Goal: Task Accomplishment & Management: Use online tool/utility

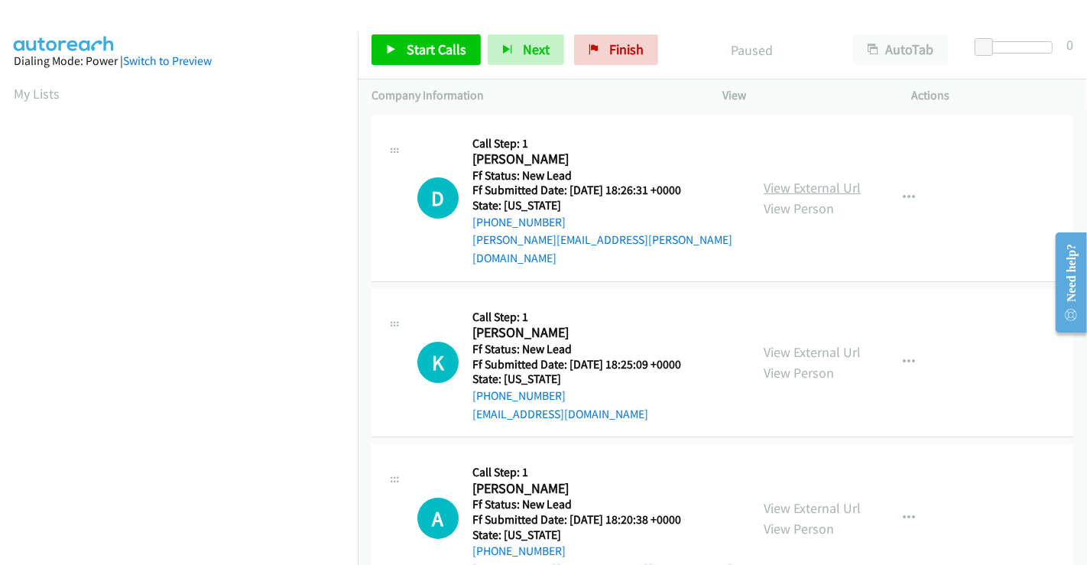
click at [797, 181] on link "View External Url" at bounding box center [812, 188] width 97 height 18
click at [806, 343] on link "View External Url" at bounding box center [812, 352] width 97 height 18
click at [805, 499] on link "View External Url" at bounding box center [812, 508] width 97 height 18
click at [439, 54] on span "Start Calls" at bounding box center [437, 50] width 60 height 18
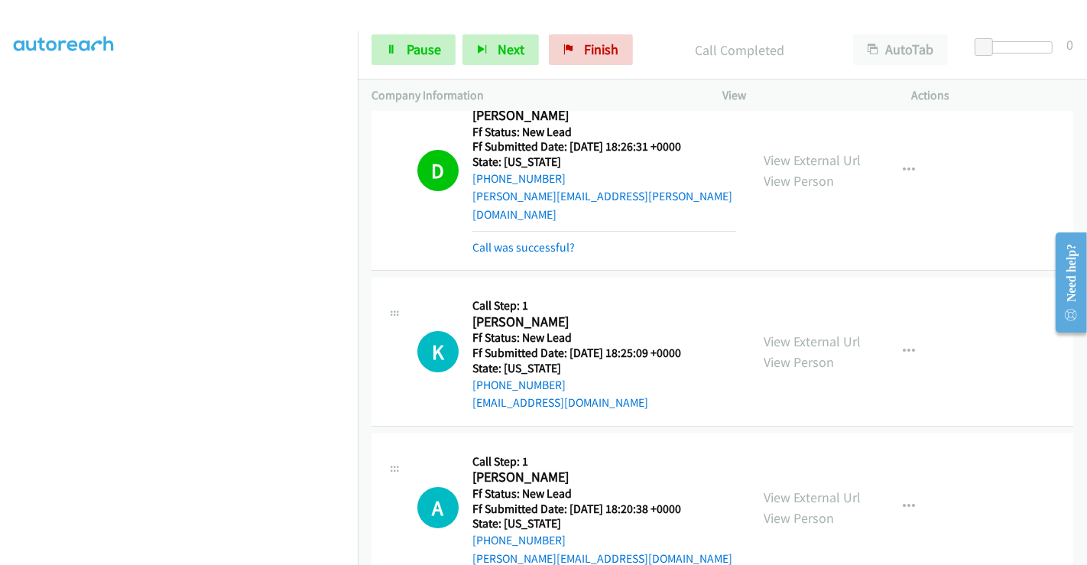
scroll to position [65, 0]
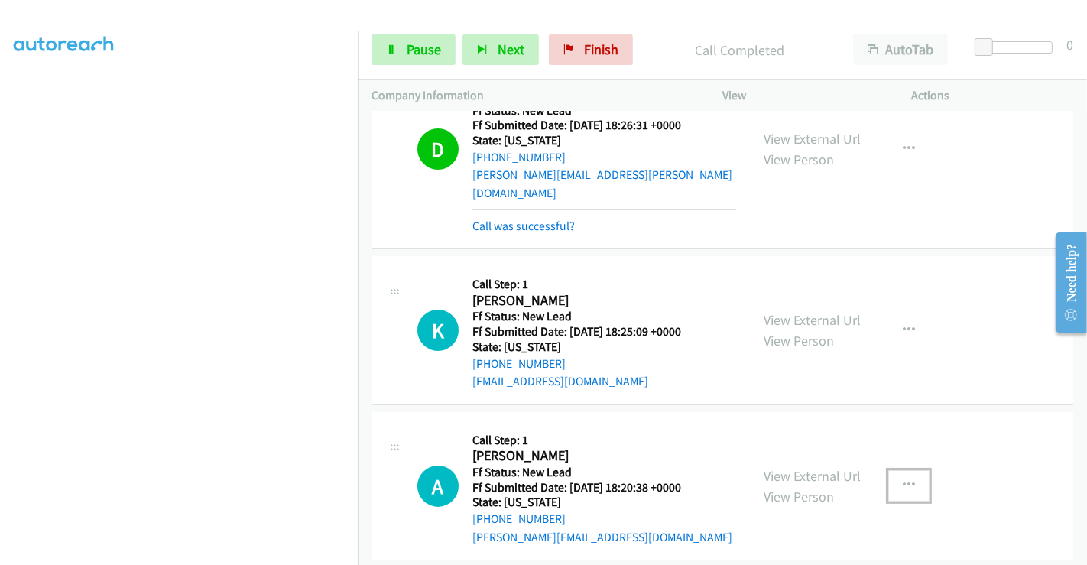
click at [903, 479] on icon "button" at bounding box center [909, 485] width 12 height 12
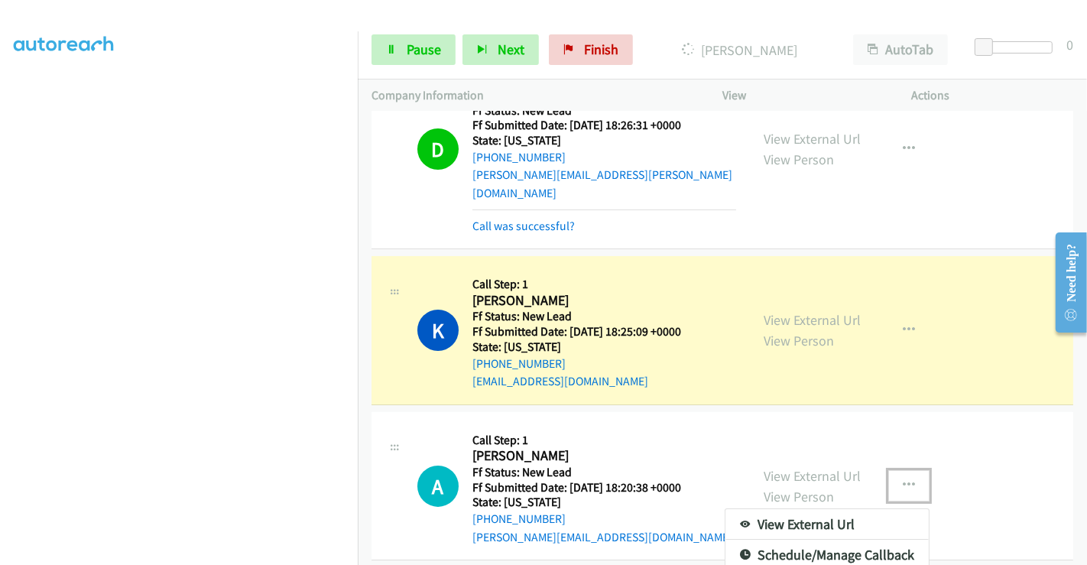
scroll to position [124, 0]
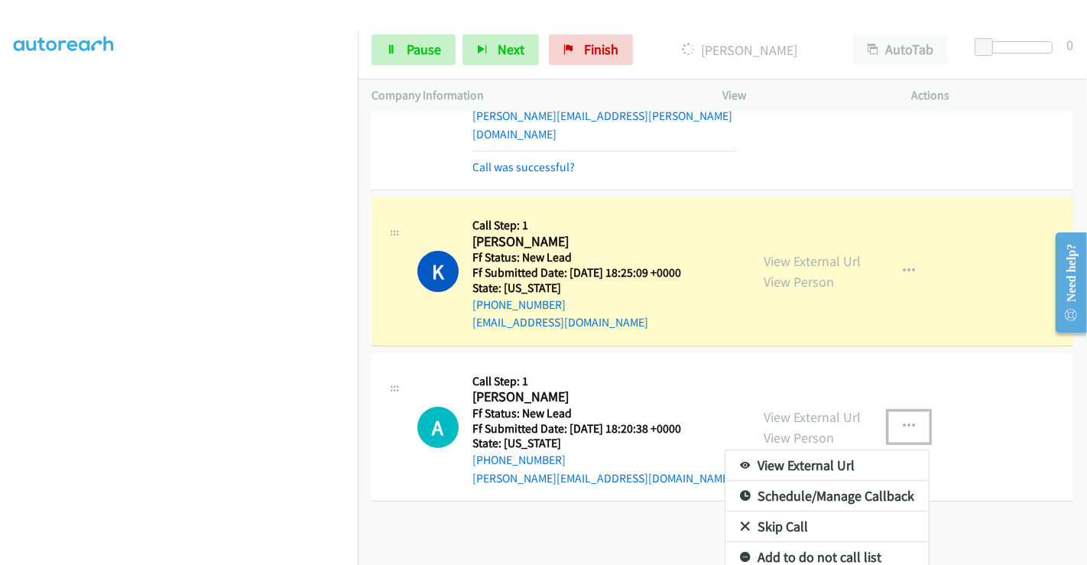
click at [747, 512] on link "Skip Call" at bounding box center [827, 527] width 203 height 31
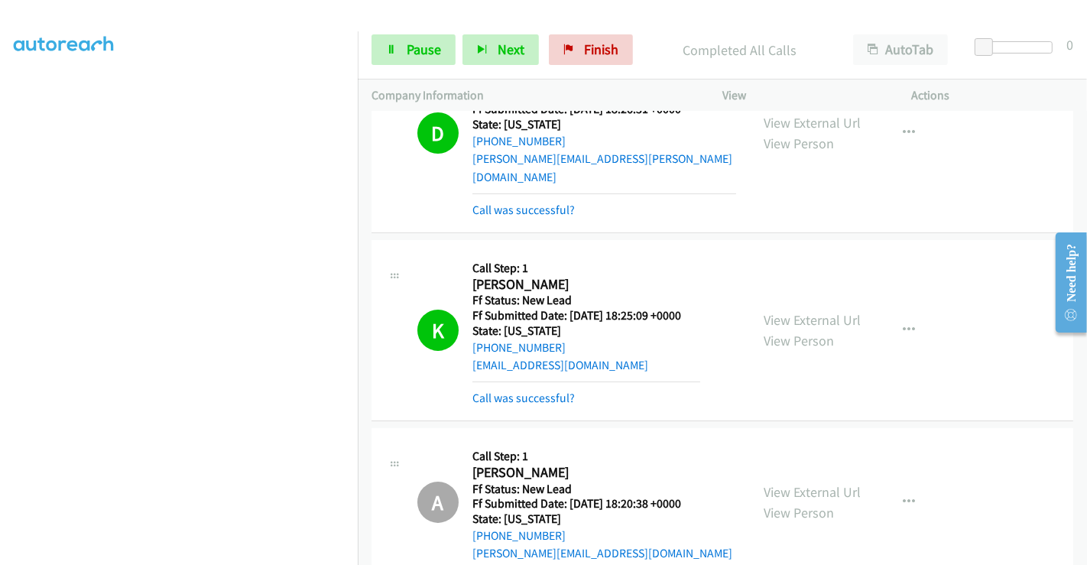
scroll to position [167, 0]
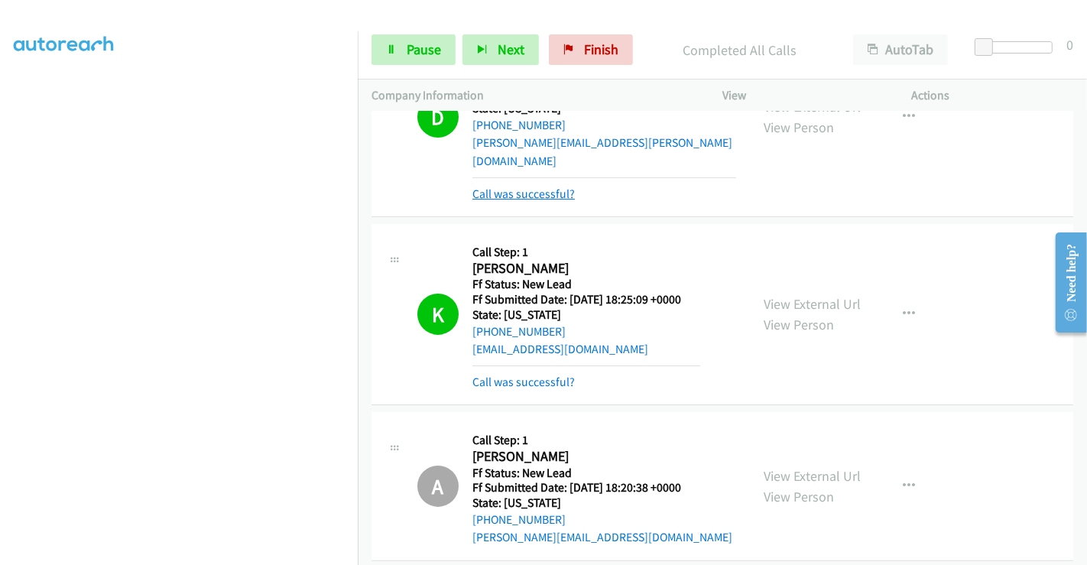
click at [511, 187] on link "Call was successful?" at bounding box center [524, 194] width 102 height 15
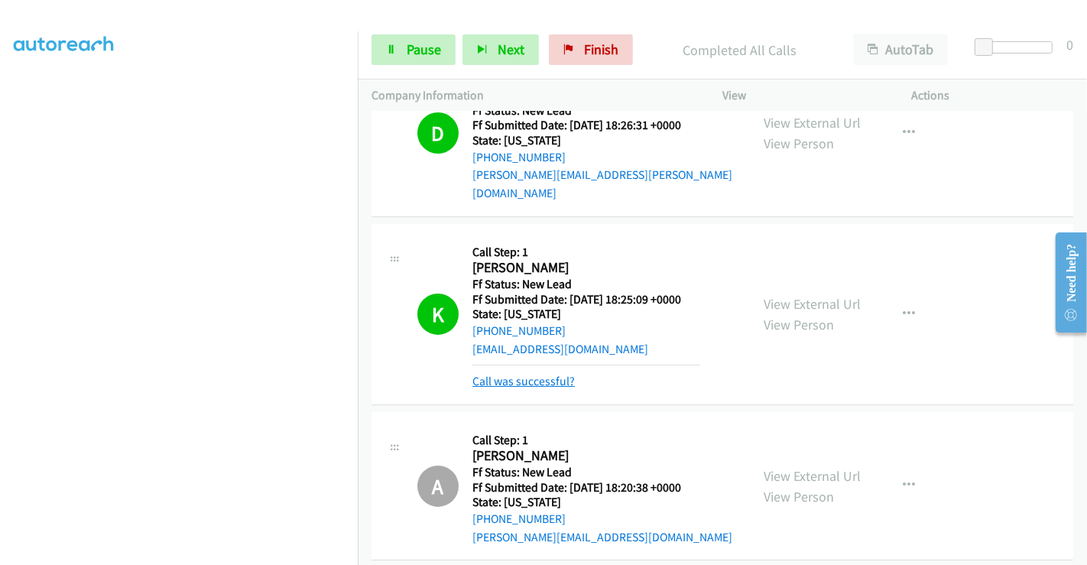
click at [512, 374] on link "Call was successful?" at bounding box center [524, 381] width 102 height 15
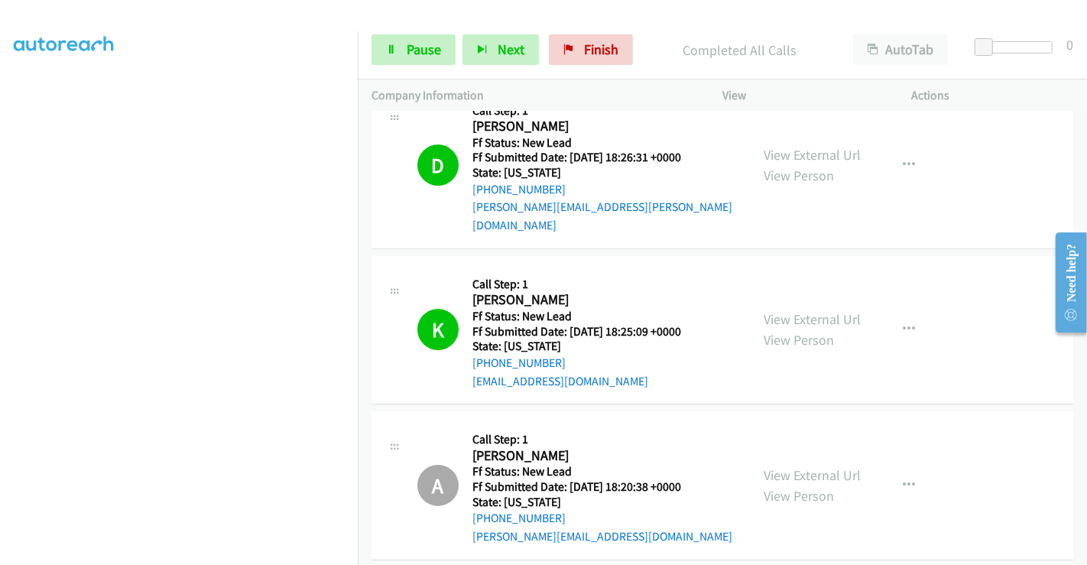
scroll to position [0, 0]
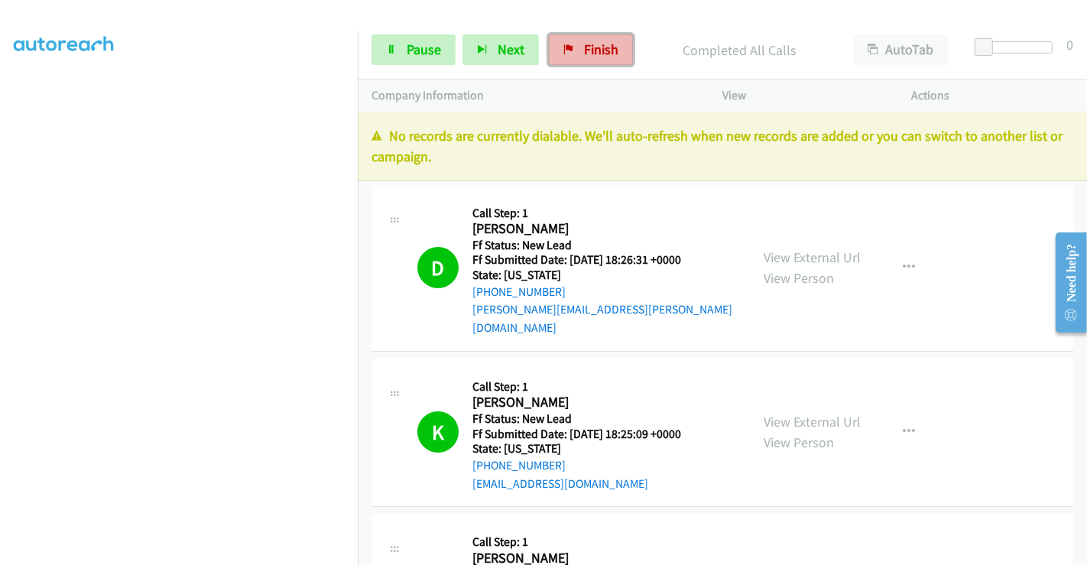
click at [577, 47] on link "Finish" at bounding box center [591, 49] width 84 height 31
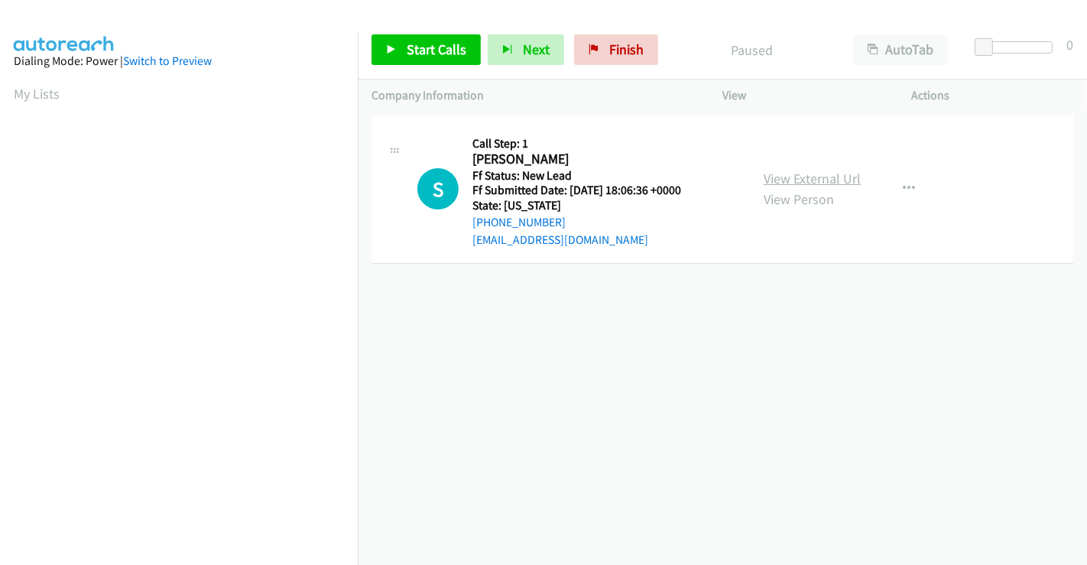
click at [806, 180] on link "View External Url" at bounding box center [812, 179] width 97 height 18
click at [445, 53] on span "Start Calls" at bounding box center [437, 50] width 60 height 18
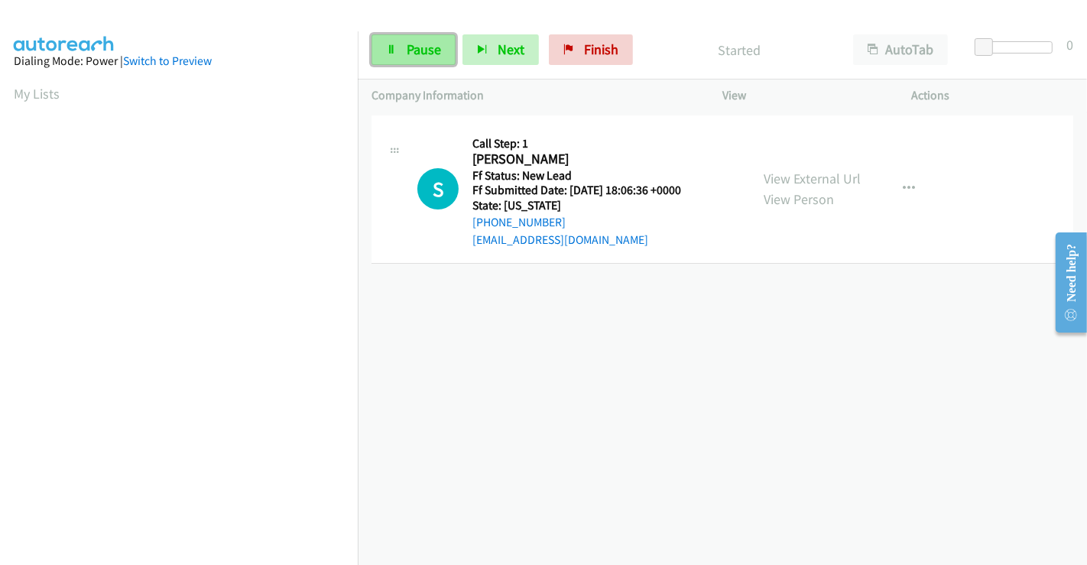
click at [413, 47] on span "Pause" at bounding box center [424, 50] width 34 height 18
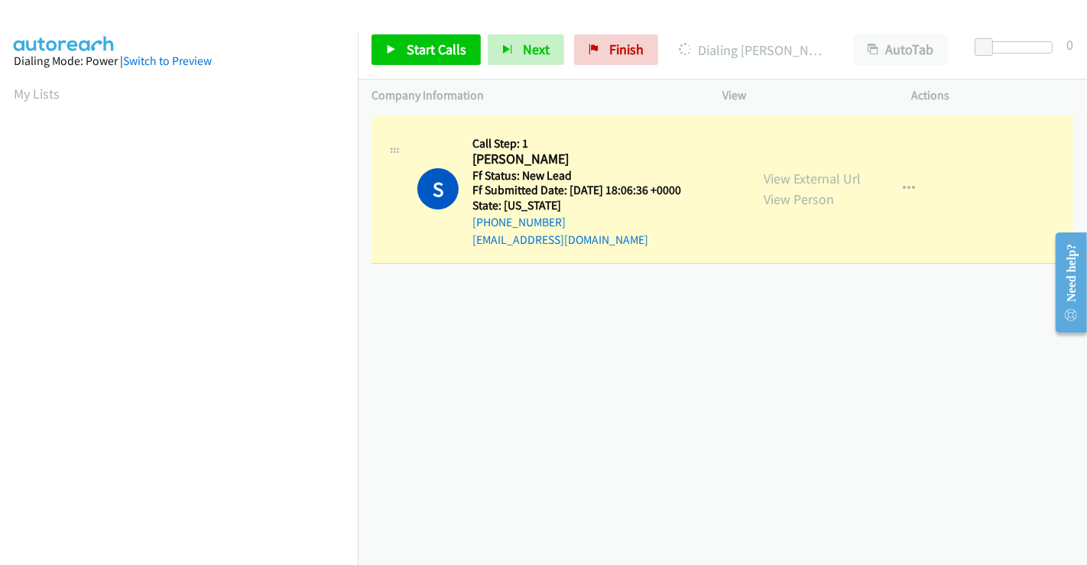
scroll to position [294, 0]
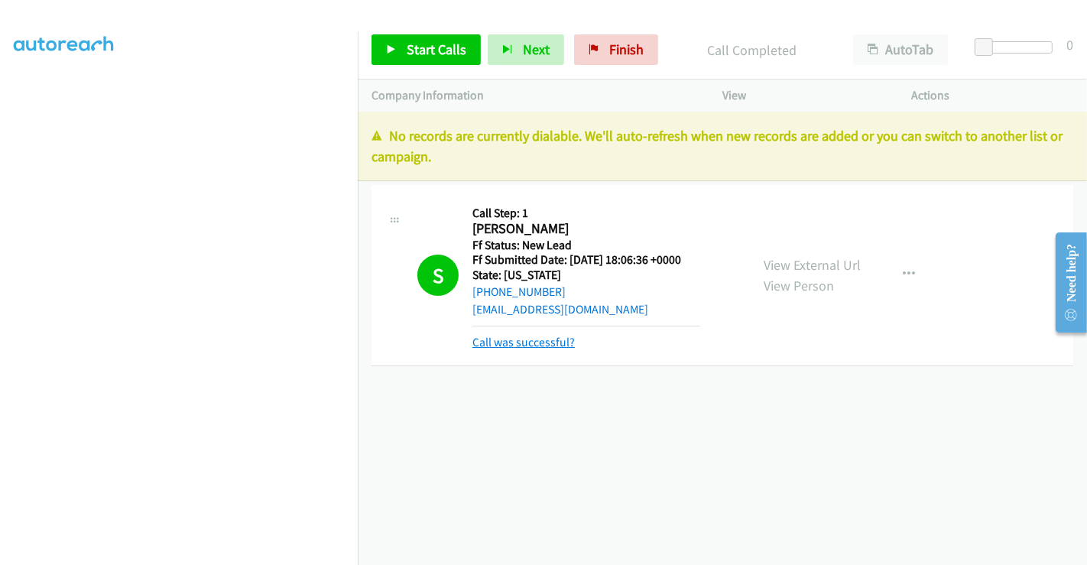
click at [531, 344] on link "Call was successful?" at bounding box center [524, 342] width 102 height 15
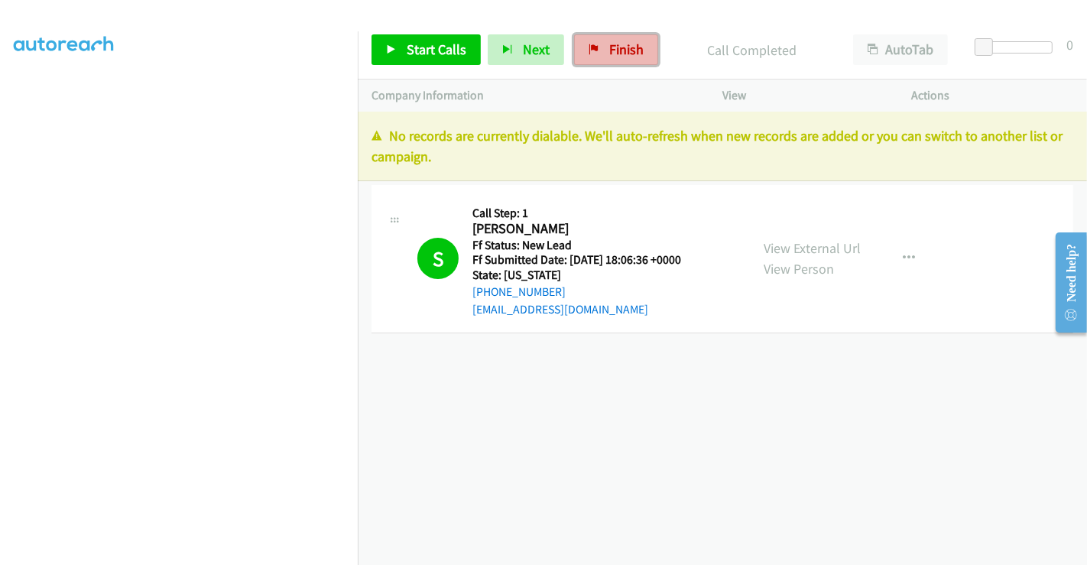
click at [588, 43] on link "Finish" at bounding box center [616, 49] width 84 height 31
